Goal: Information Seeking & Learning: Learn about a topic

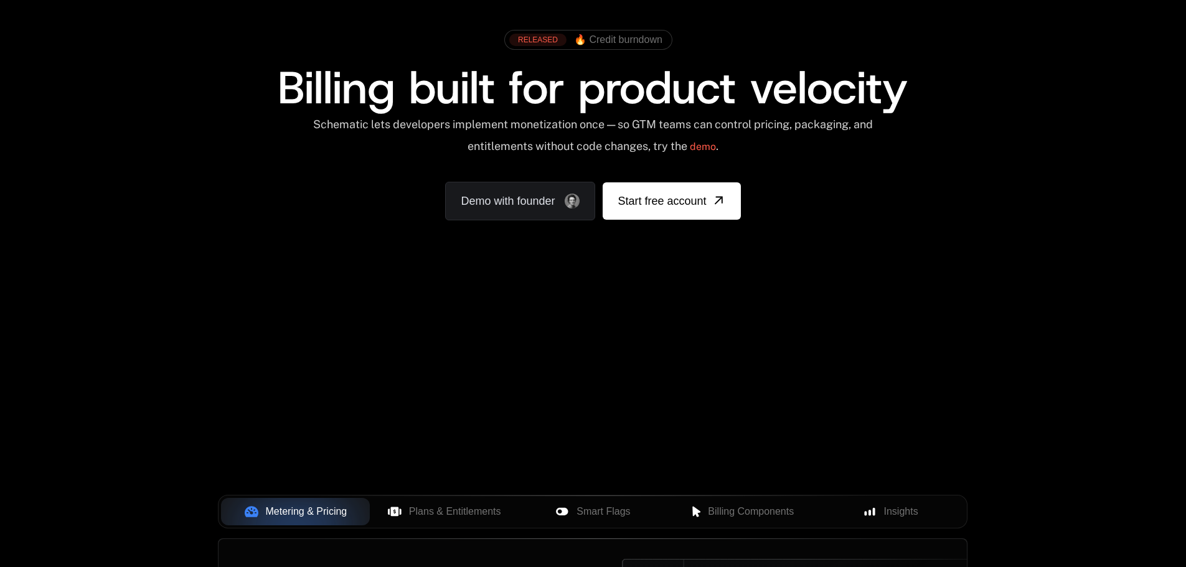
click at [636, 401] on div "Your browser does not support the video tag." at bounding box center [592, 305] width 809 height 524
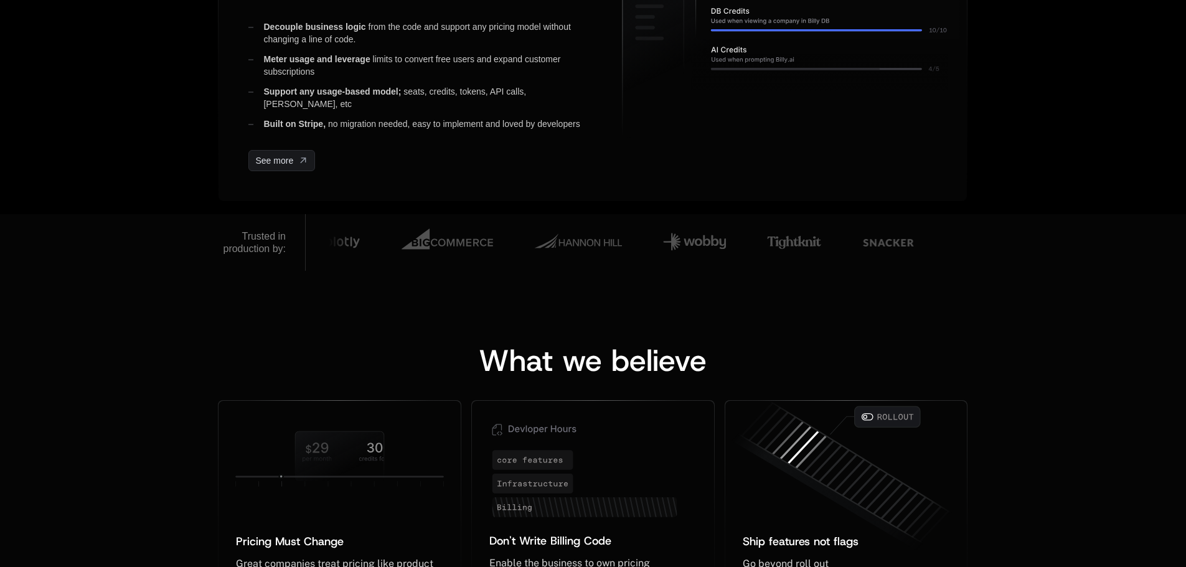
scroll to position [622, 0]
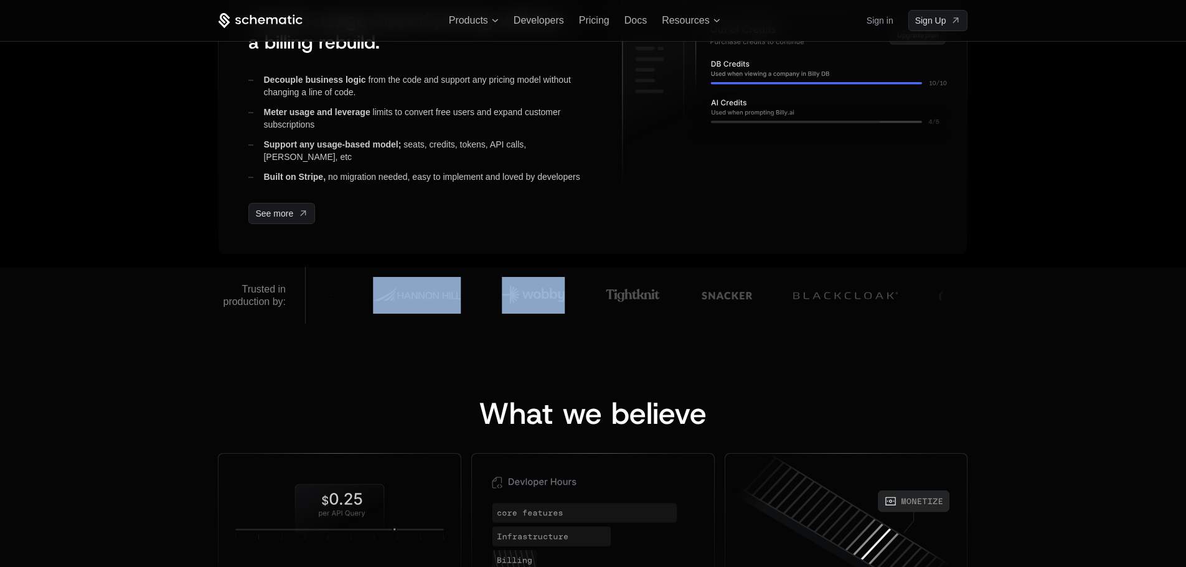
drag, startPoint x: 580, startPoint y: 306, endPoint x: 443, endPoint y: 311, distance: 137.0
click at [443, 311] on div at bounding box center [585, 295] width 2354 height 47
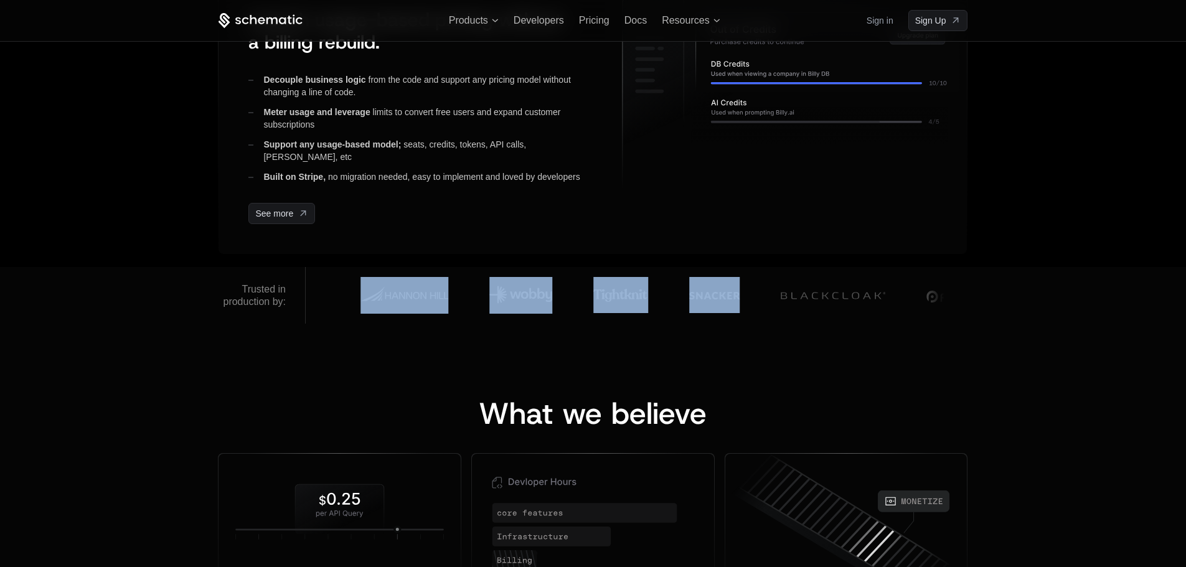
drag, startPoint x: 681, startPoint y: 319, endPoint x: 657, endPoint y: 319, distance: 24.3
click at [672, 322] on div at bounding box center [637, 295] width 662 height 57
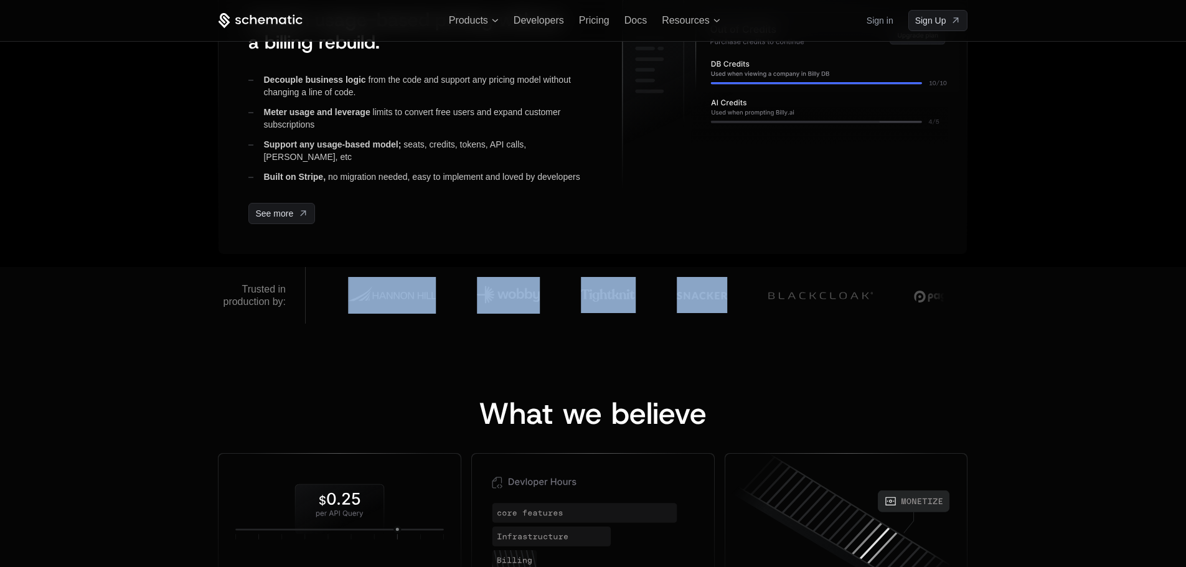
click at [680, 297] on img at bounding box center [701, 295] width 50 height 36
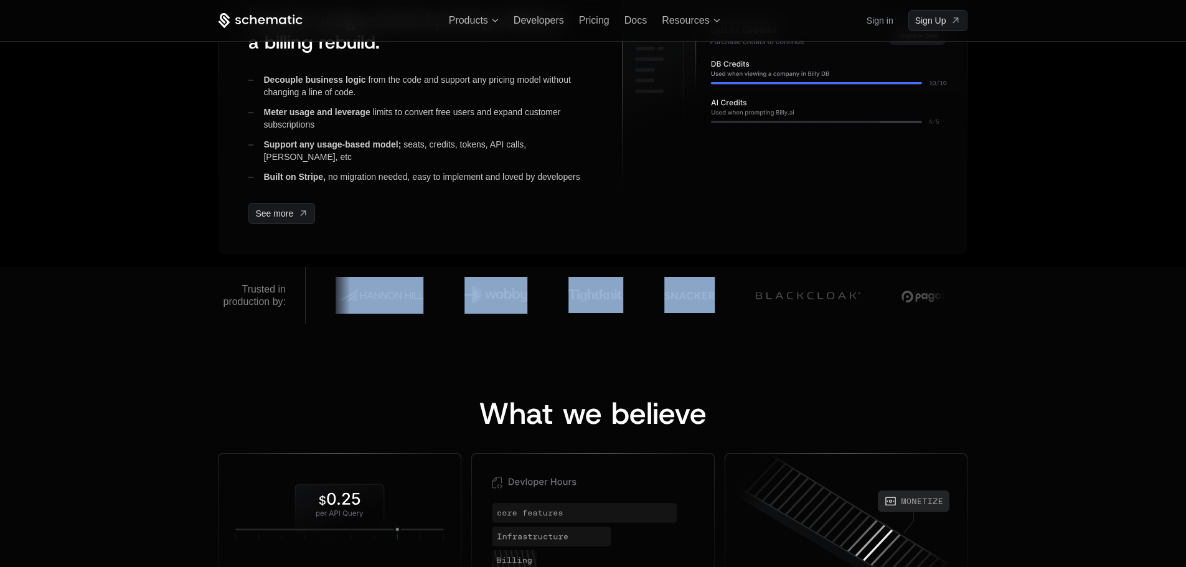
click at [810, 297] on img at bounding box center [808, 295] width 105 height 37
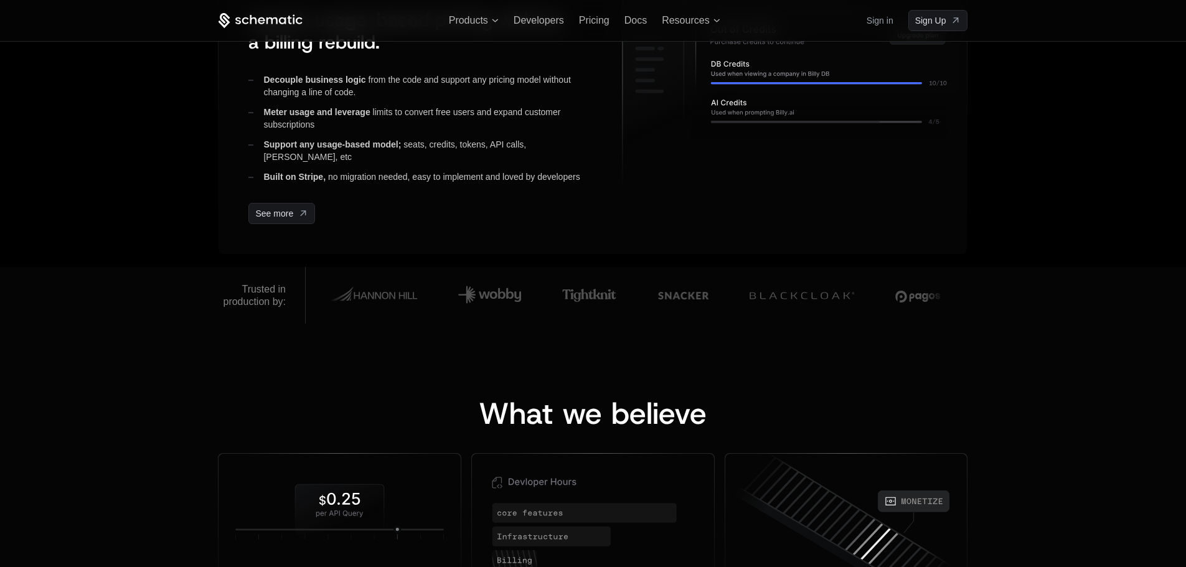
click at [806, 352] on div "What we believe Pricing Must Change ﻿ ﻿ Great companies treat pricing like prod…" at bounding box center [593, 542] width 1186 height 437
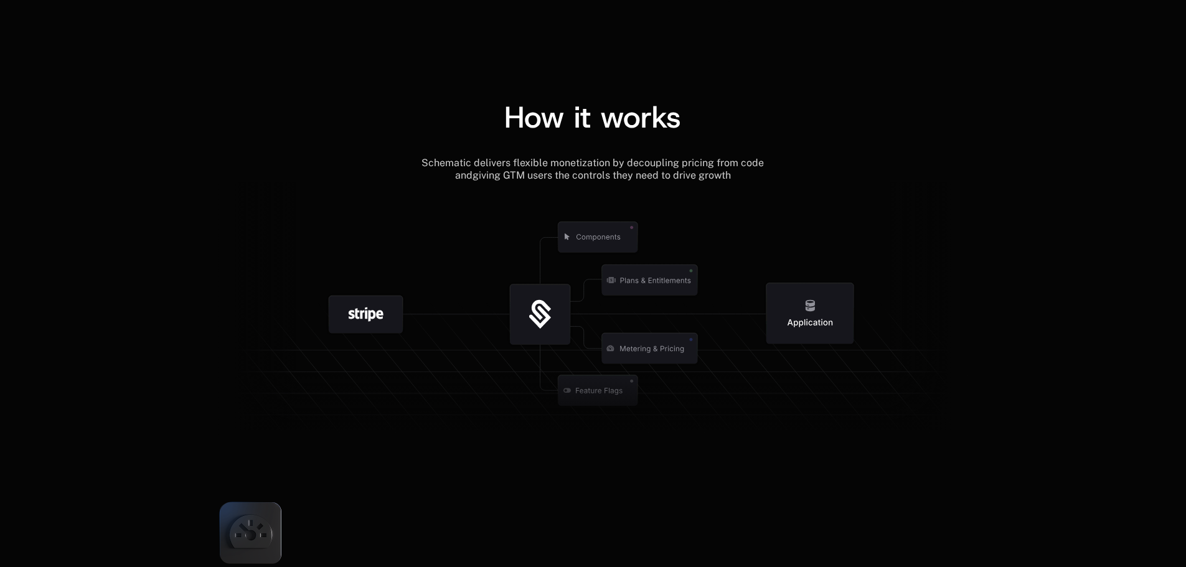
scroll to position [1369, 0]
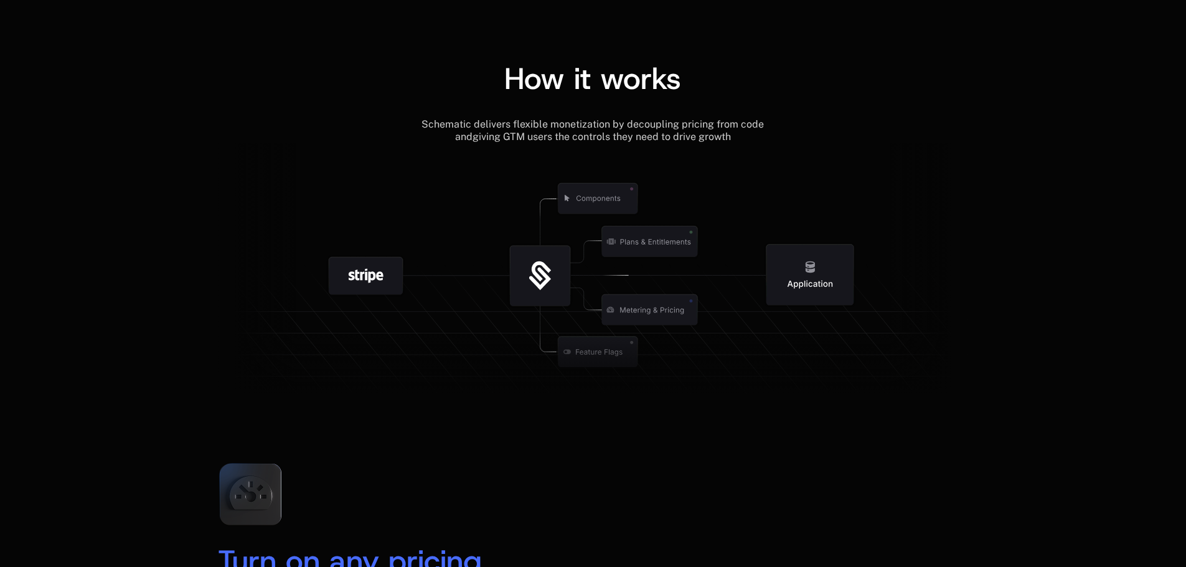
click at [551, 269] on icon at bounding box center [540, 276] width 60 height 60
click at [650, 242] on icon at bounding box center [649, 243] width 3 height 6
drag, startPoint x: 593, startPoint y: 202, endPoint x: 600, endPoint y: 205, distance: 7.5
click at [594, 204] on g at bounding box center [639, 352] width 1149 height 436
drag, startPoint x: 826, startPoint y: 299, endPoint x: 812, endPoint y: 294, distance: 15.6
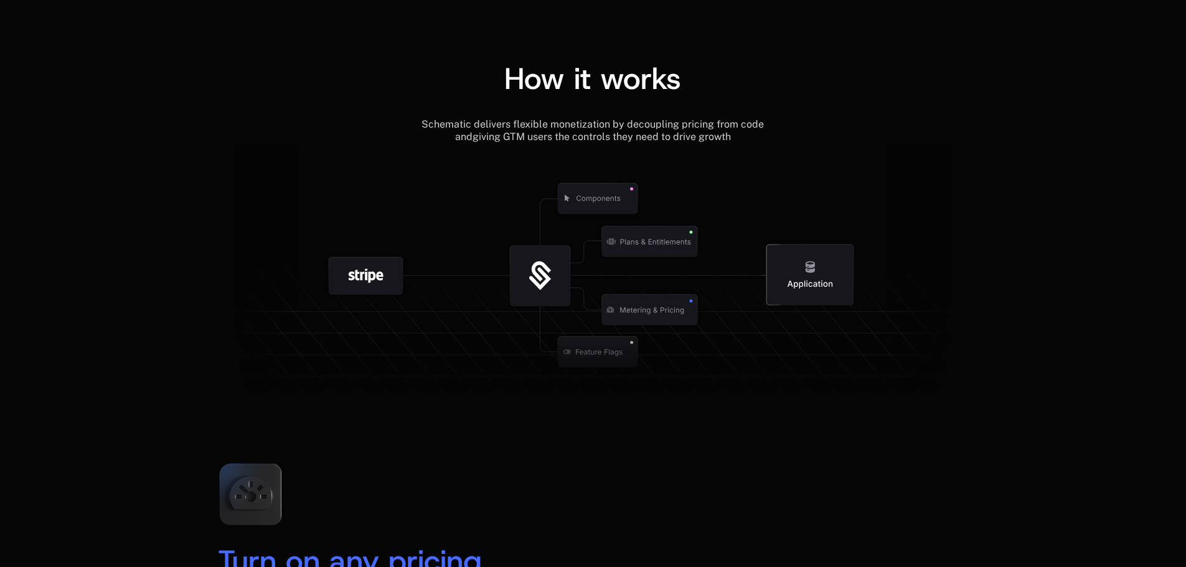
click at [823, 299] on icon at bounding box center [810, 275] width 87 height 60
click at [641, 324] on icon at bounding box center [650, 310] width 96 height 30
click at [601, 367] on icon at bounding box center [592, 368] width 749 height 72
click at [533, 253] on icon at bounding box center [540, 276] width 60 height 60
click at [369, 240] on icon at bounding box center [366, 276] width 130 height 130
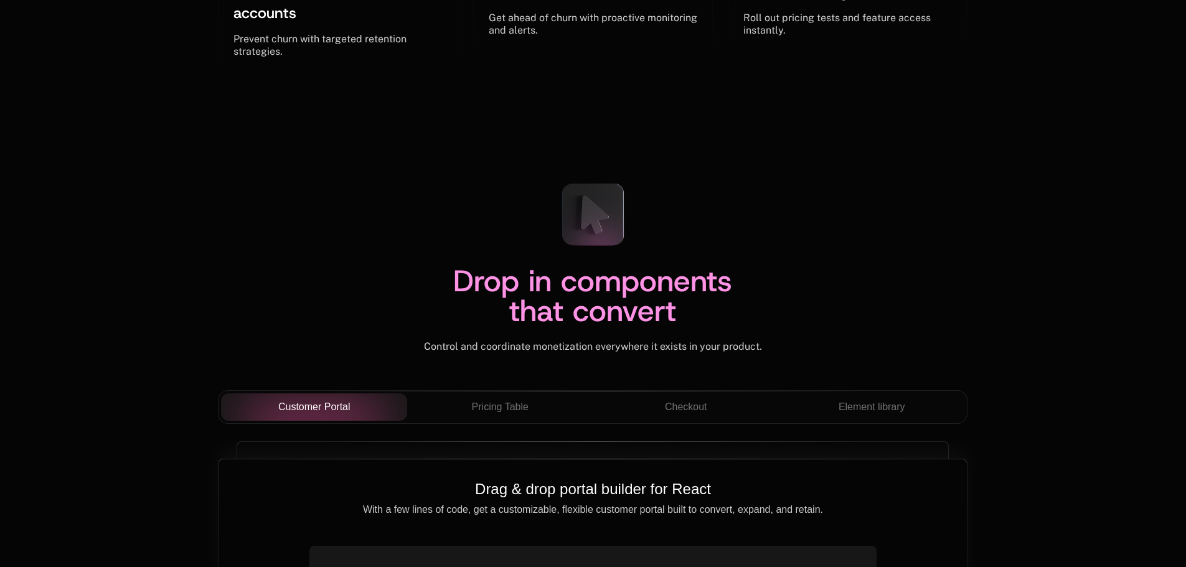
scroll to position [4294, 0]
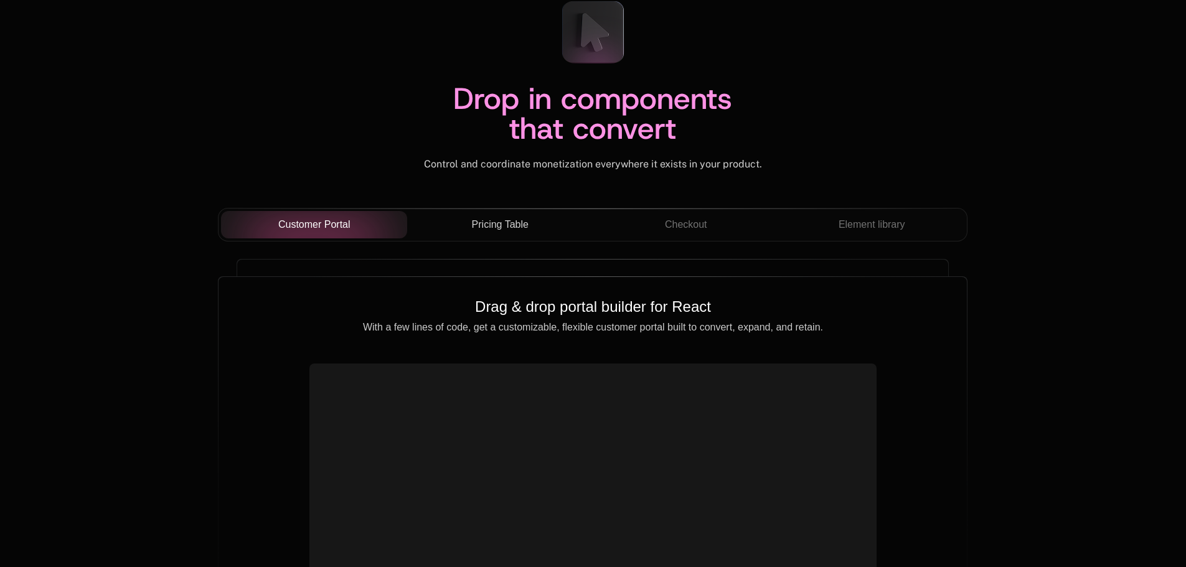
click at [485, 226] on span "Pricing Table" at bounding box center [500, 224] width 57 height 15
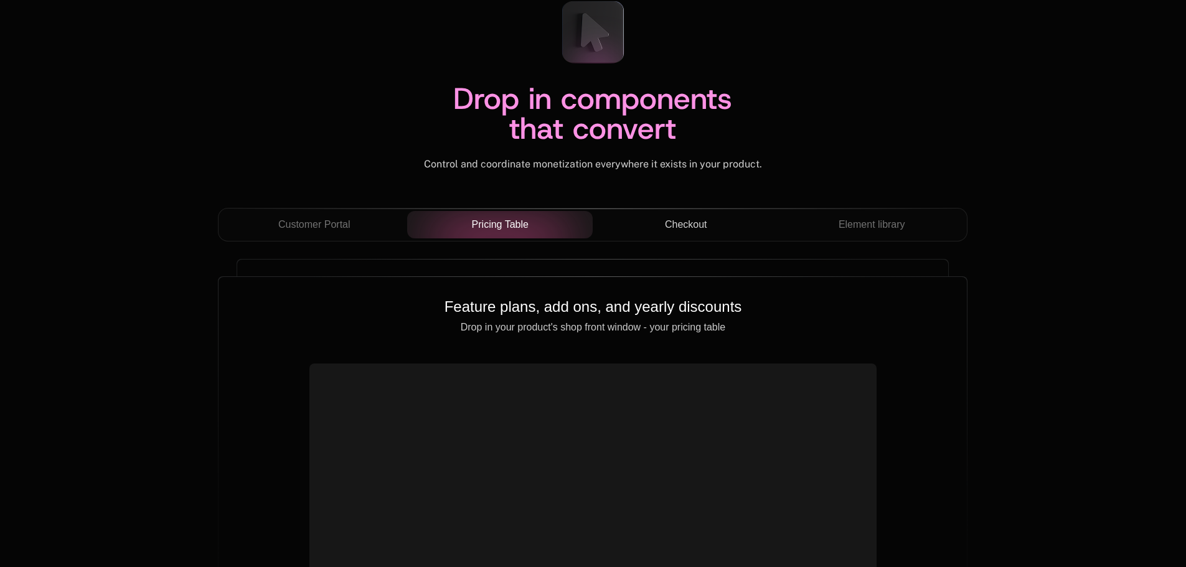
click at [655, 221] on div "Checkout" at bounding box center [685, 224] width 166 height 15
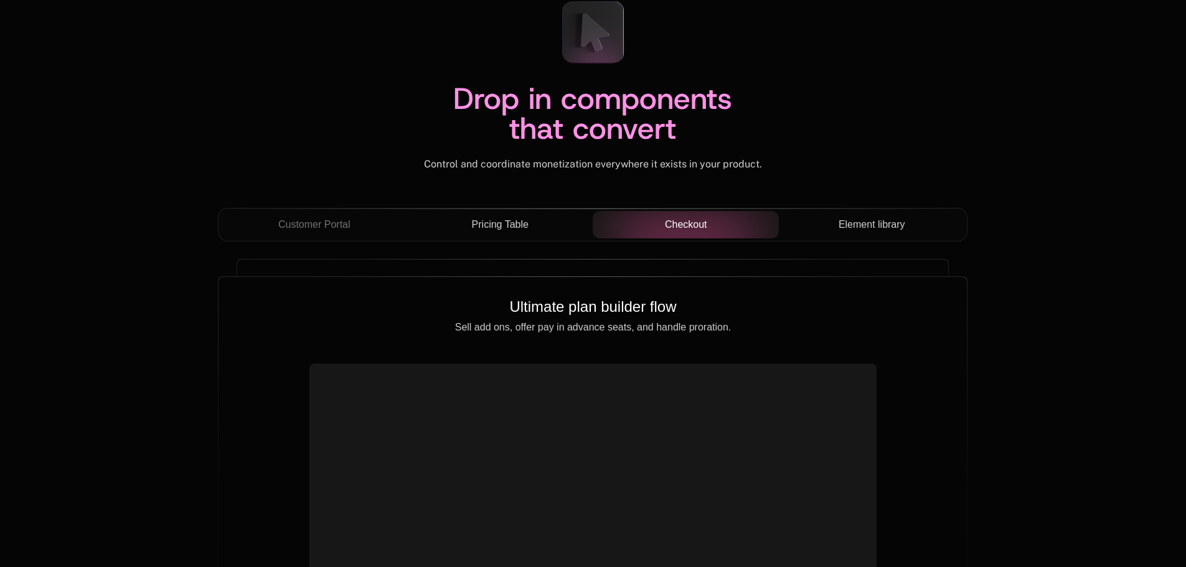
click at [892, 222] on span "Element library" at bounding box center [871, 224] width 67 height 15
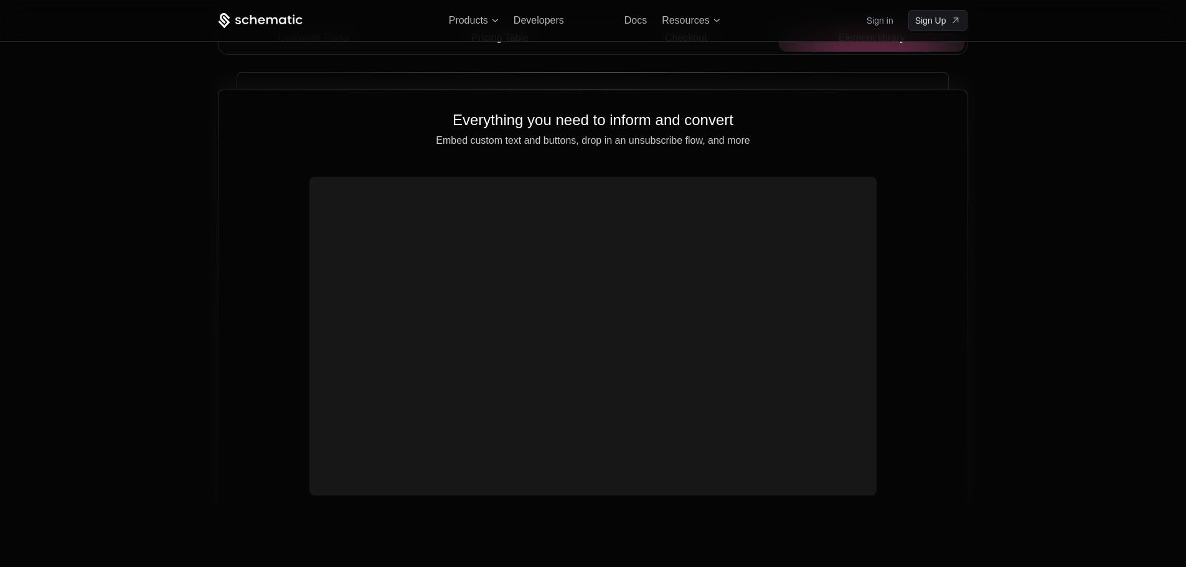
scroll to position [4356, 0]
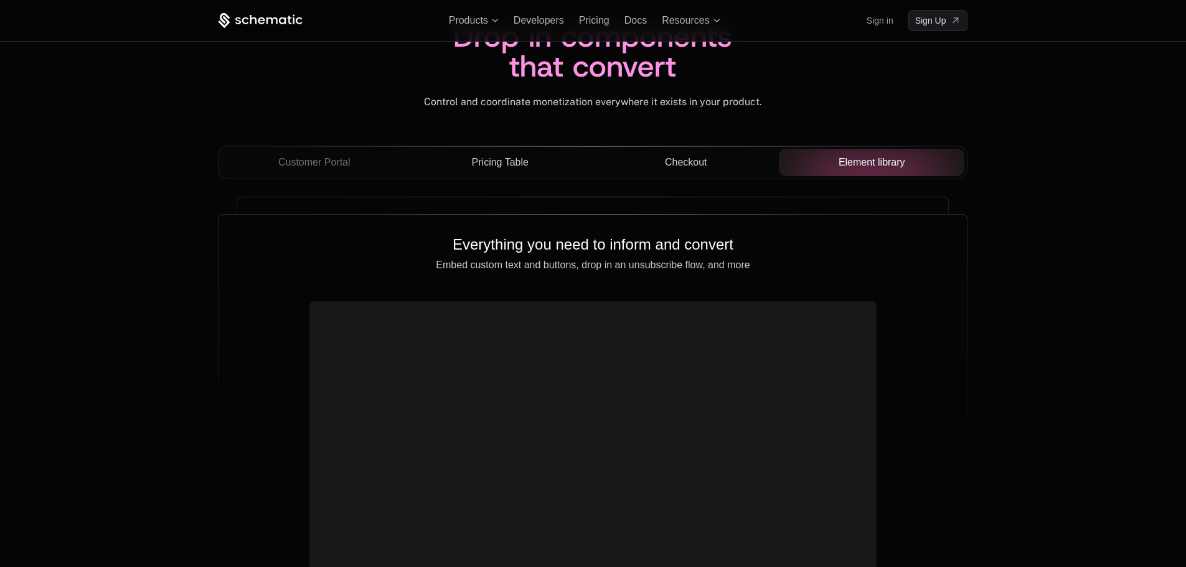
click at [693, 173] on button "Checkout" at bounding box center [685, 162] width 186 height 27
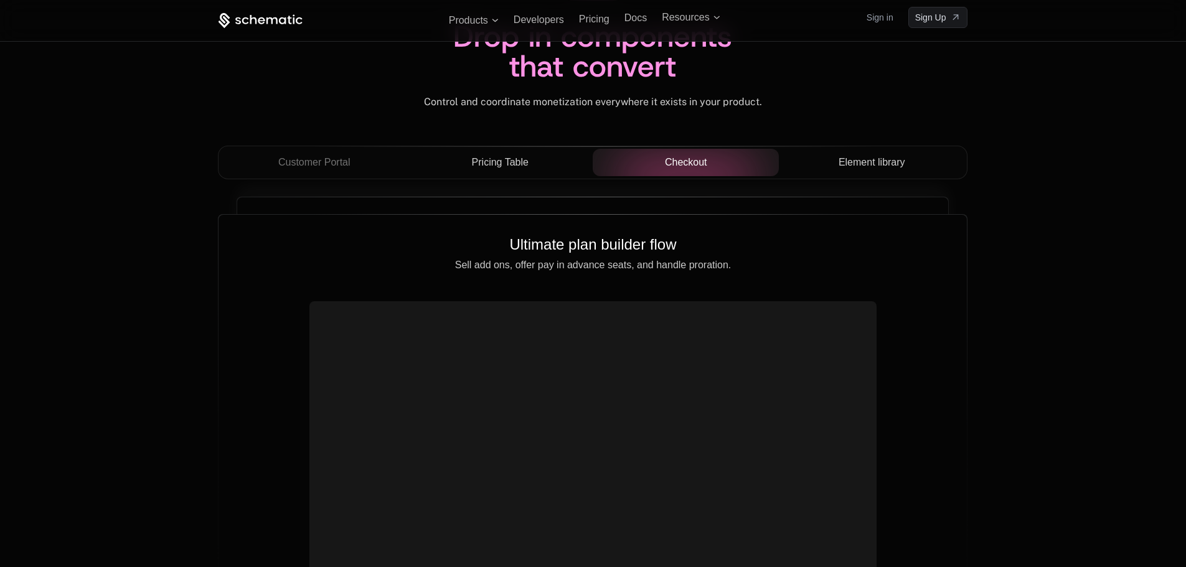
scroll to position [4294, 0]
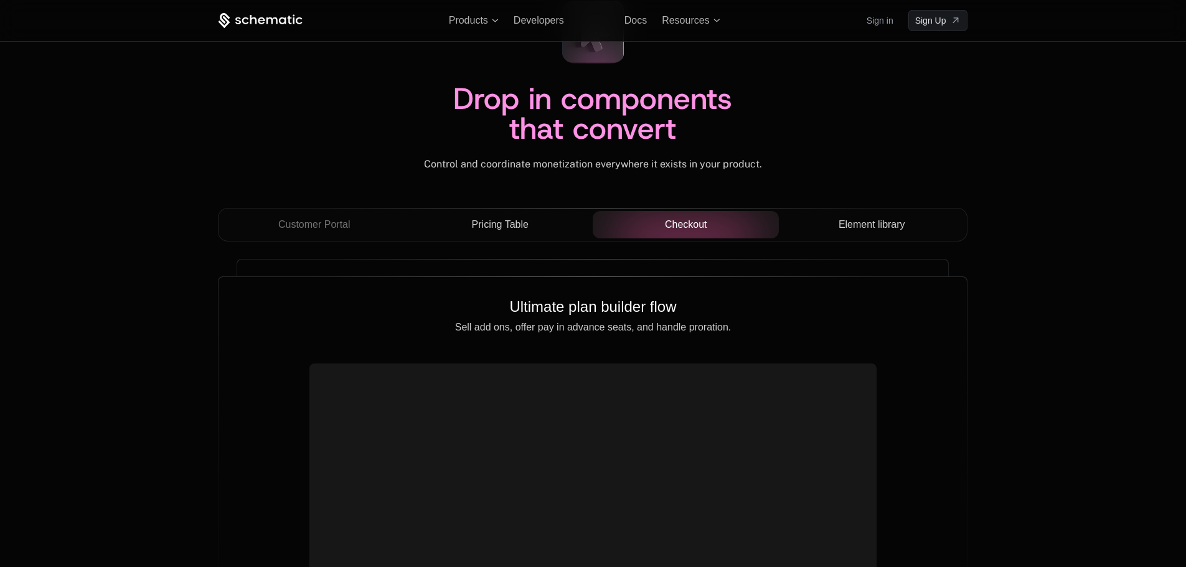
click at [511, 230] on span "Pricing Table" at bounding box center [500, 224] width 57 height 15
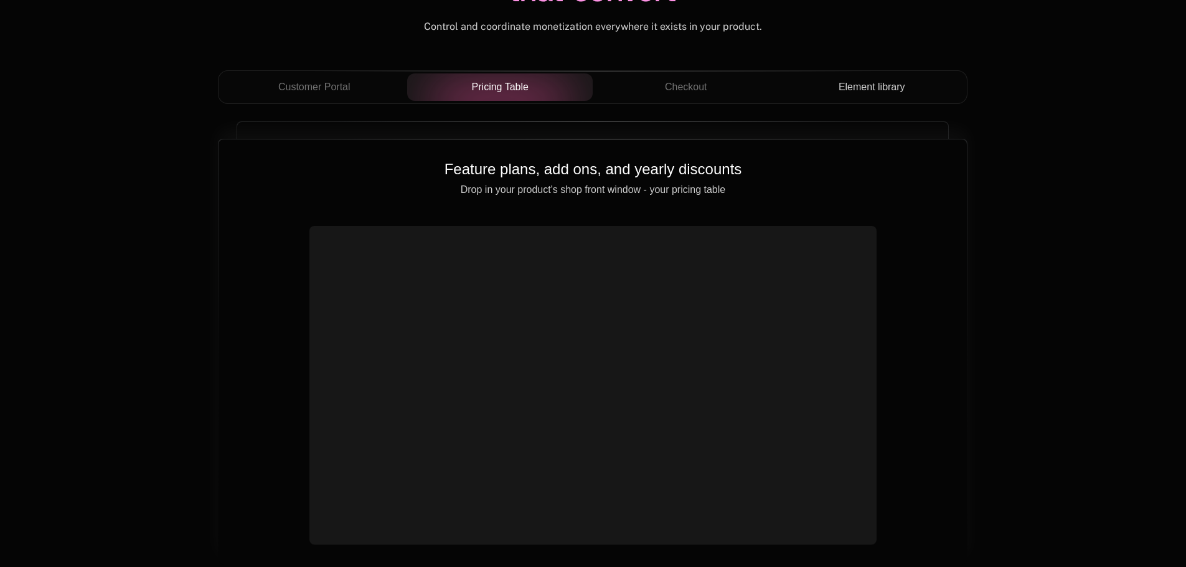
scroll to position [4419, 0]
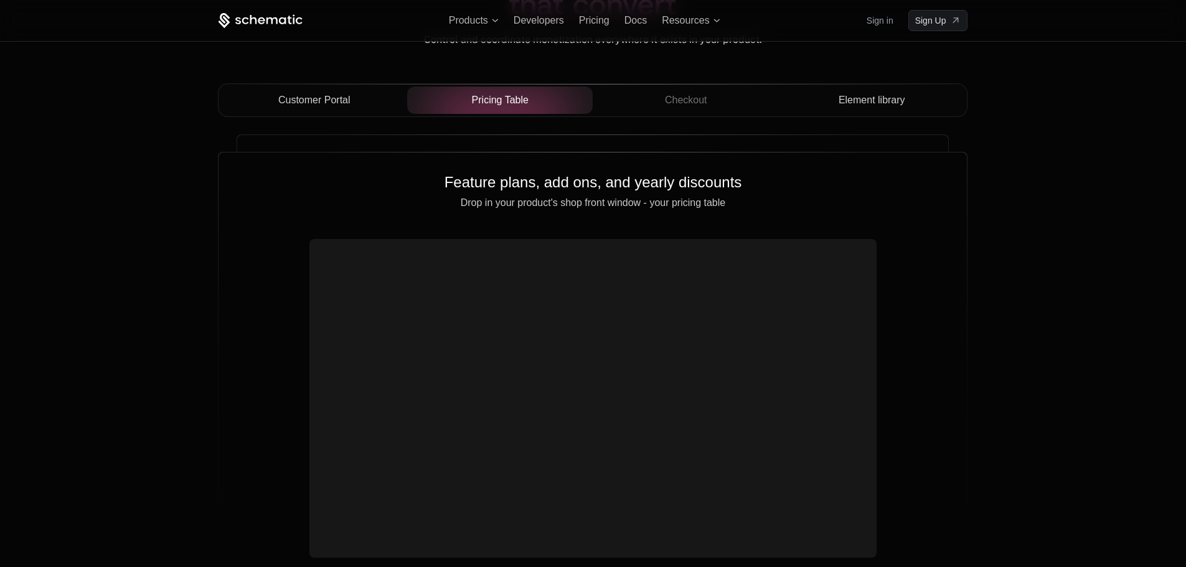
click at [300, 105] on span "Customer Portal" at bounding box center [314, 100] width 72 height 15
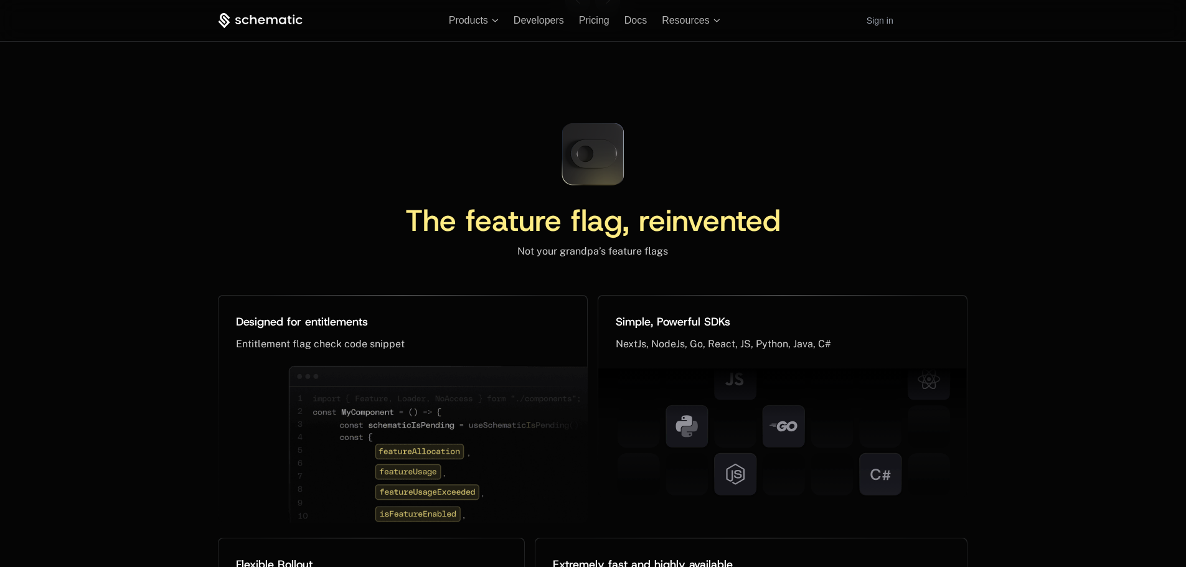
scroll to position [5565, 0]
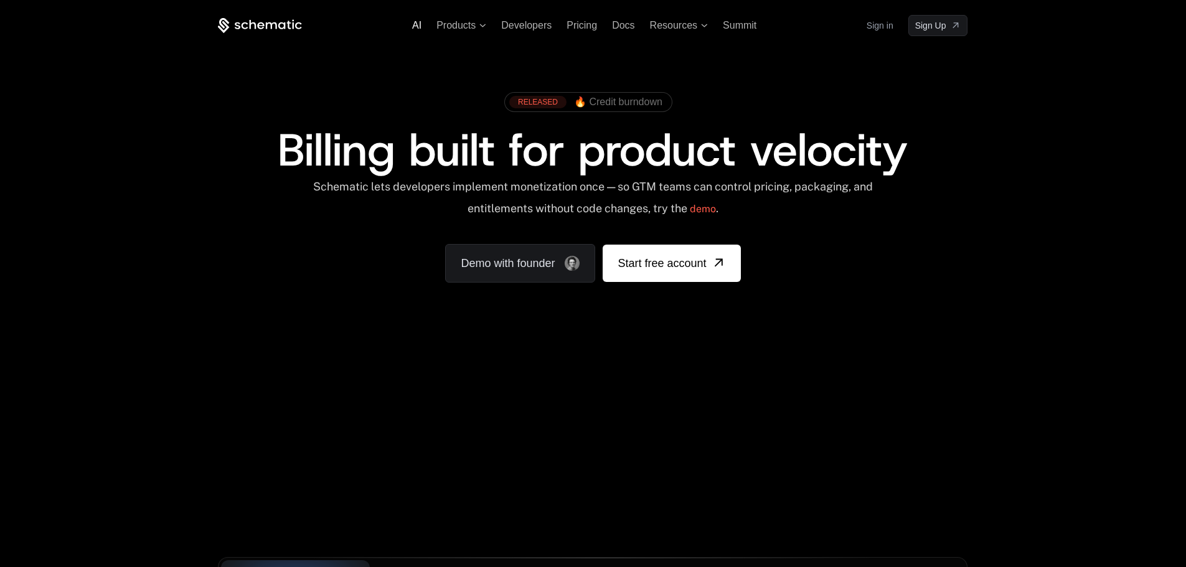
click at [413, 26] on span "AI" at bounding box center [416, 25] width 9 height 11
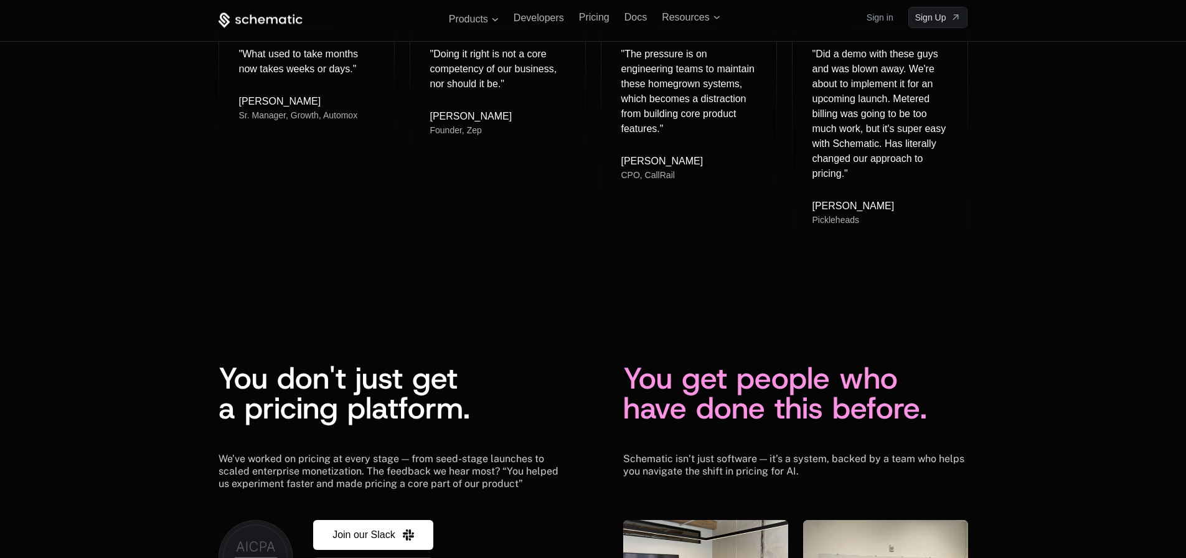
scroll to position [2845, 0]
